Goal: Find contact information: Find contact information

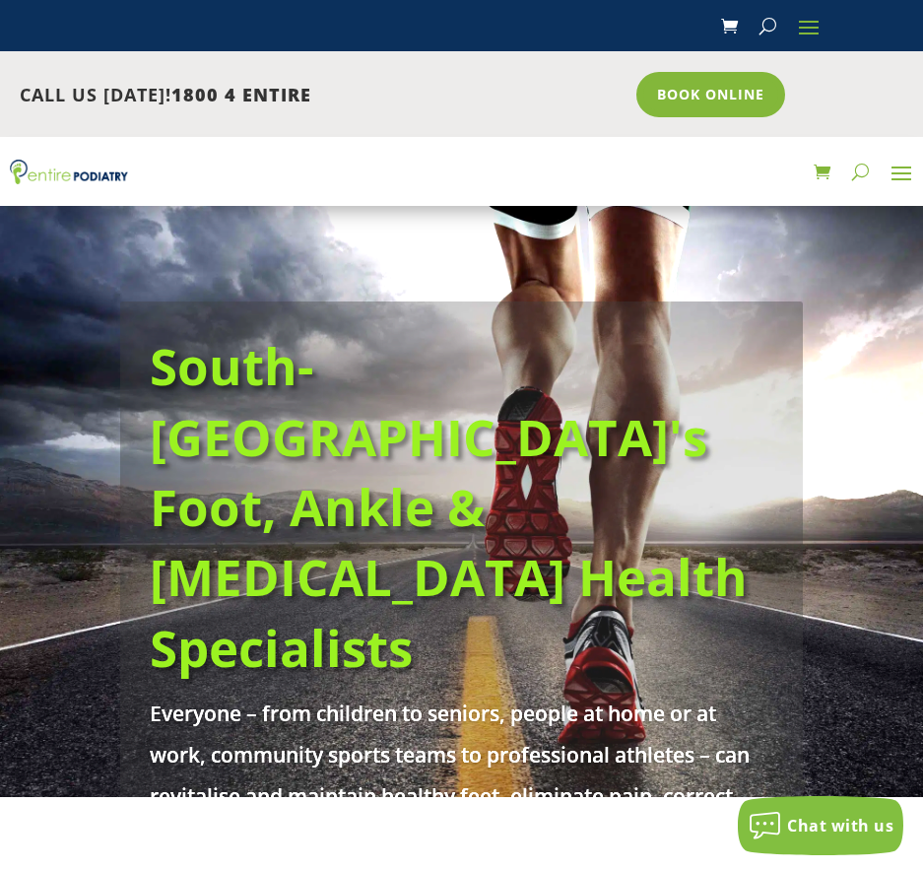
click at [279, 101] on span "1800 4 ENTIRE" at bounding box center [241, 95] width 140 height 24
click at [741, 101] on link "Book Online" at bounding box center [706, 94] width 159 height 45
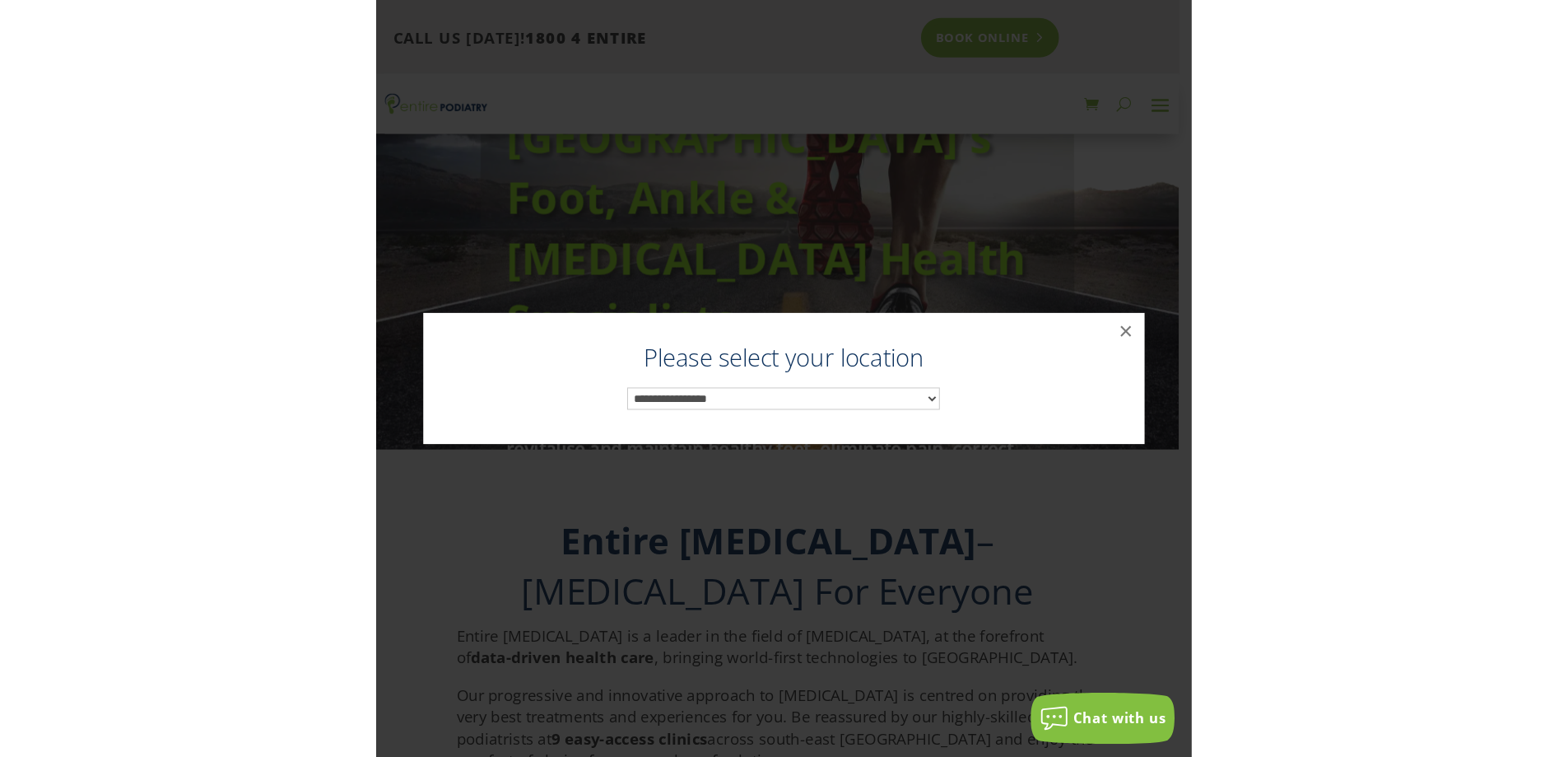
scroll to position [244, 0]
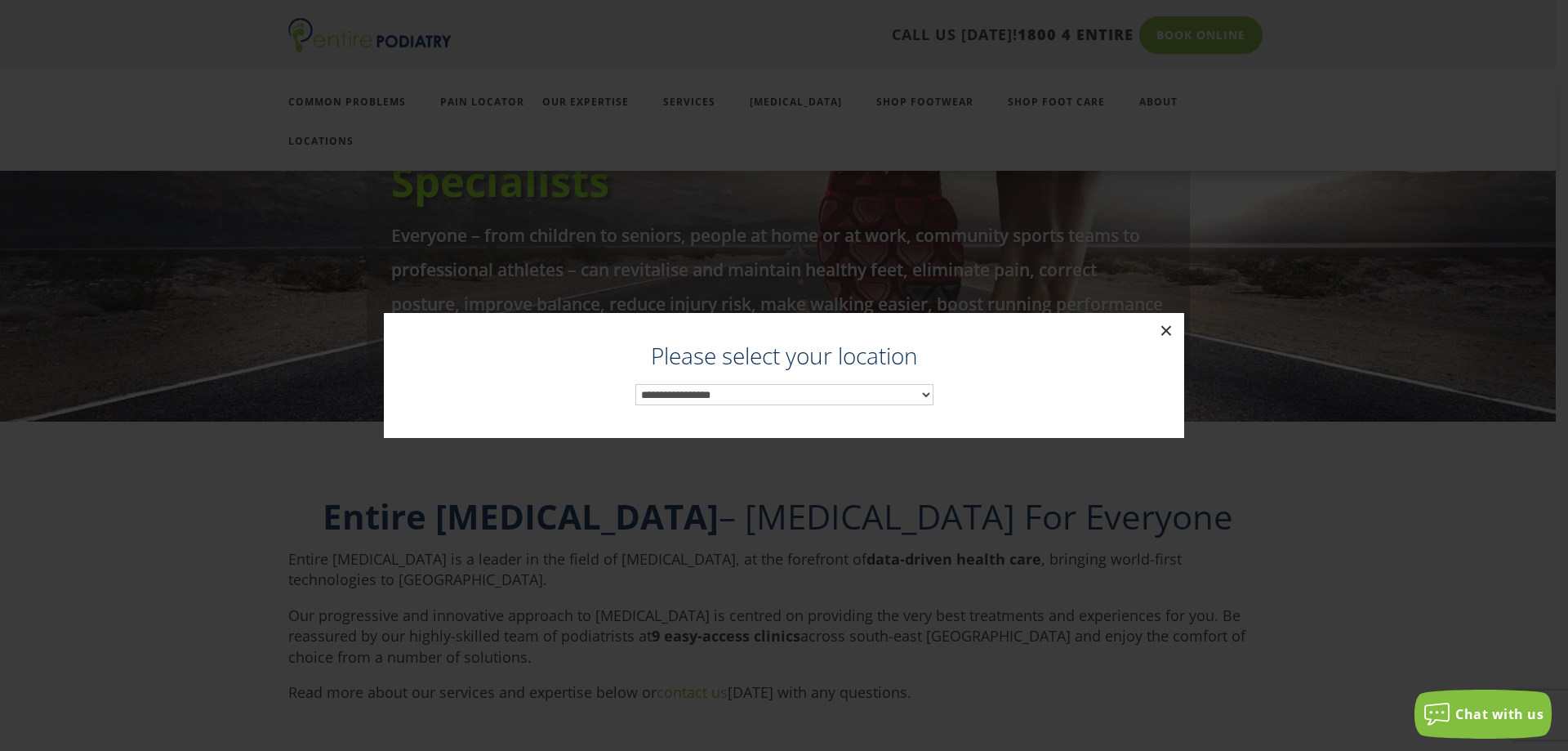
click at [764, 339] on button "×" at bounding box center [1166, 330] width 36 height 36
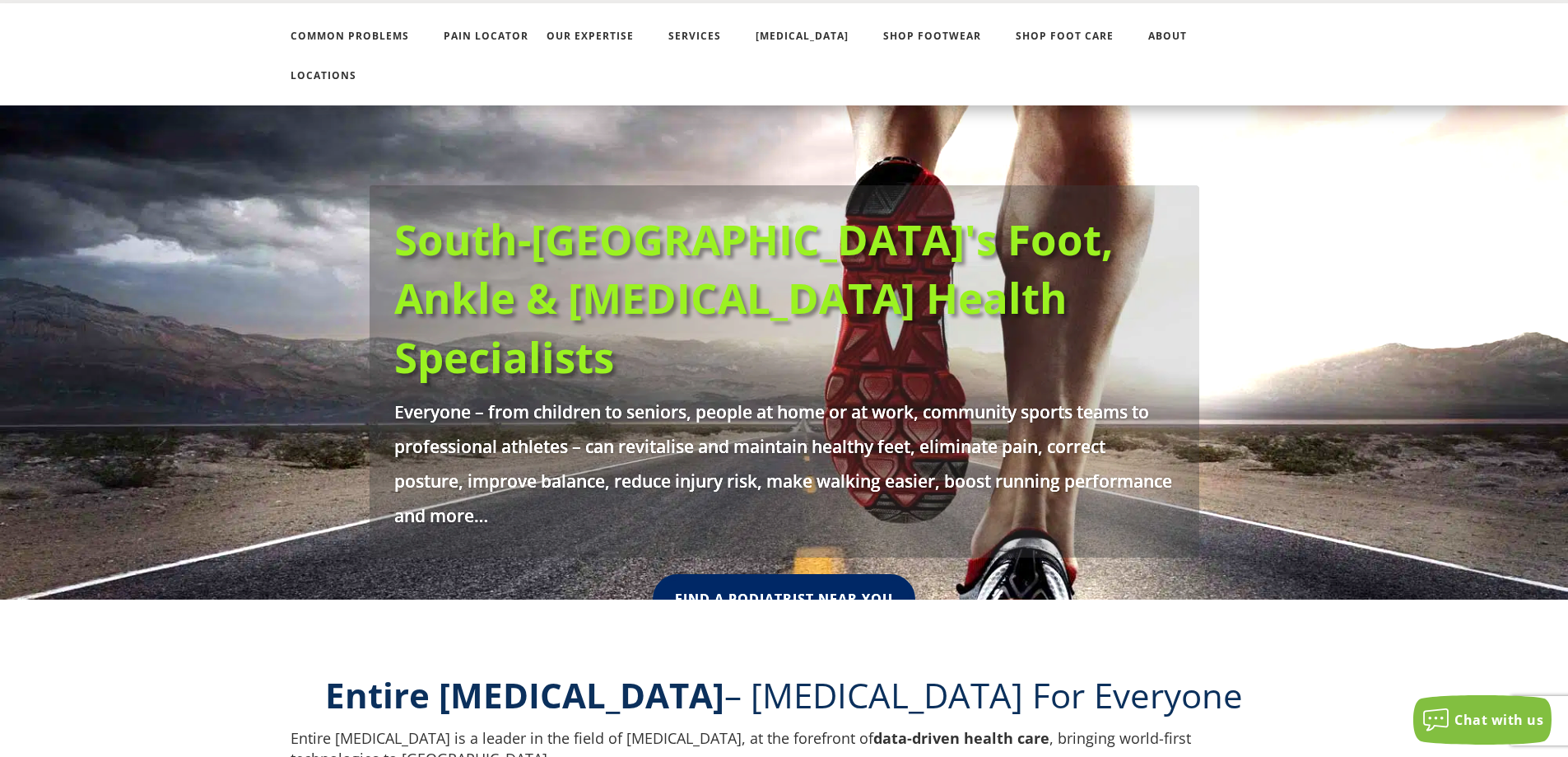
scroll to position [0, 0]
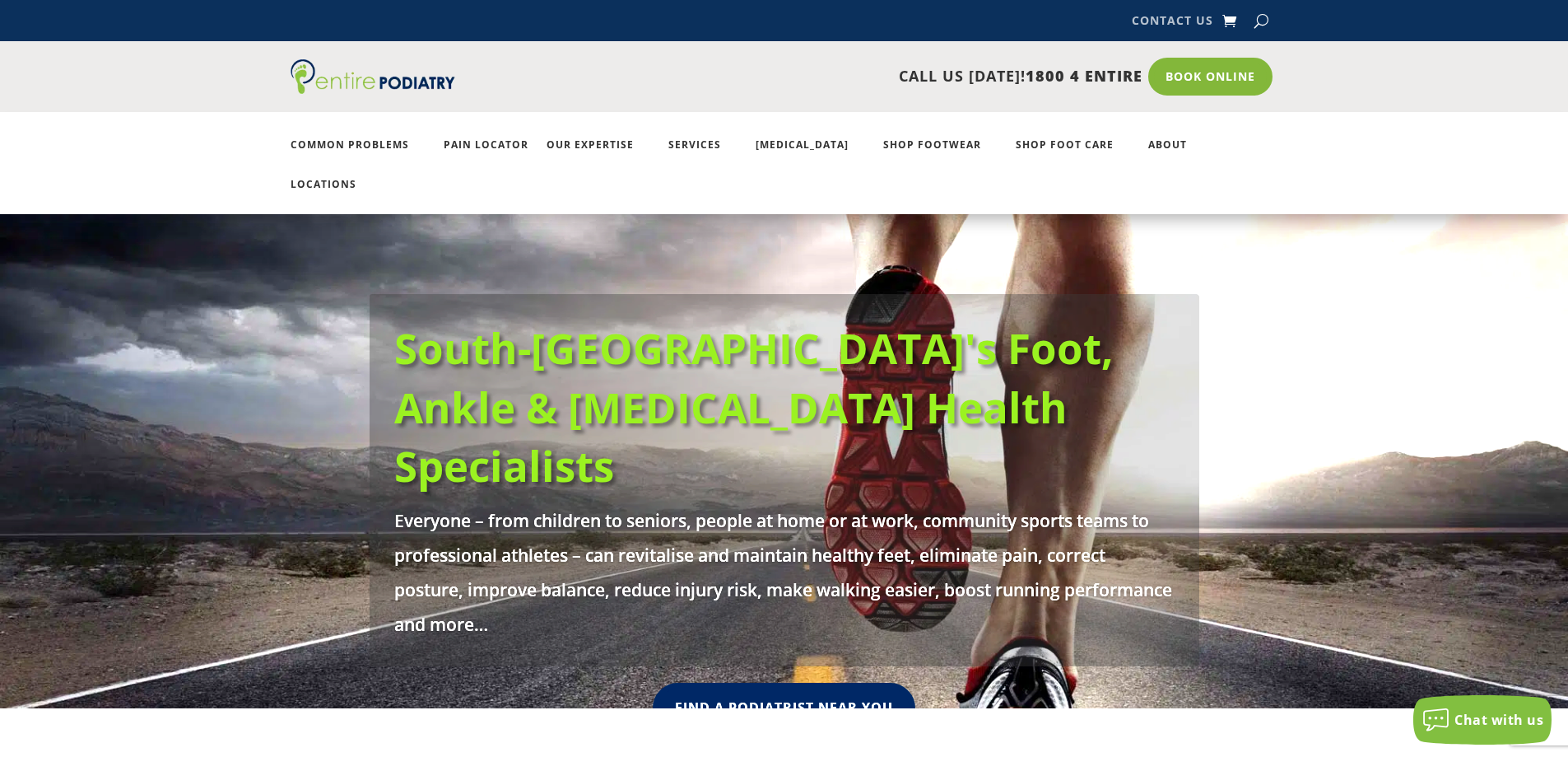
click at [770, 19] on link "Contact Us" at bounding box center [1173, 24] width 82 height 18
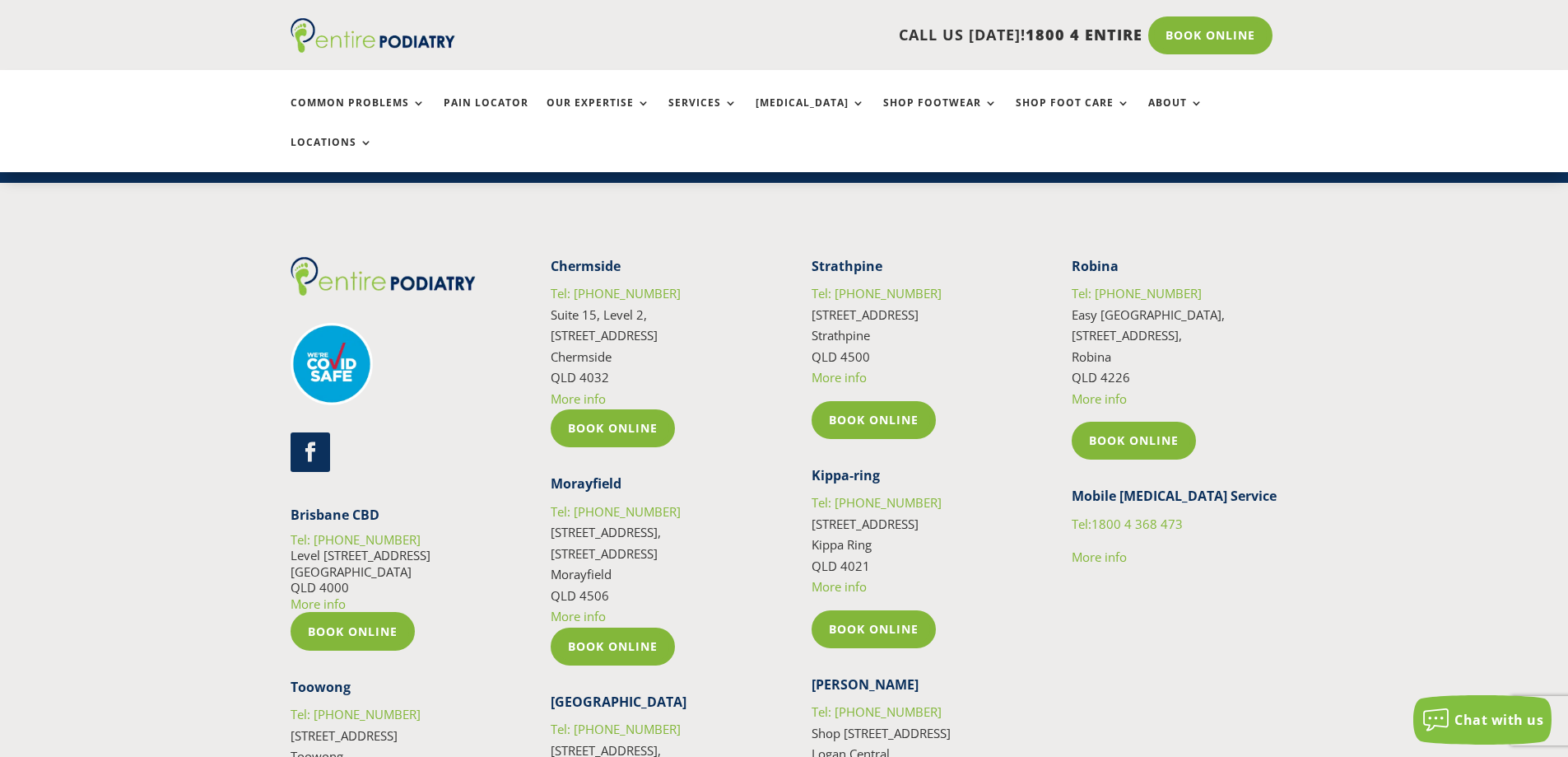
scroll to position [2750, 0]
